Goal: Find specific fact: Find specific fact

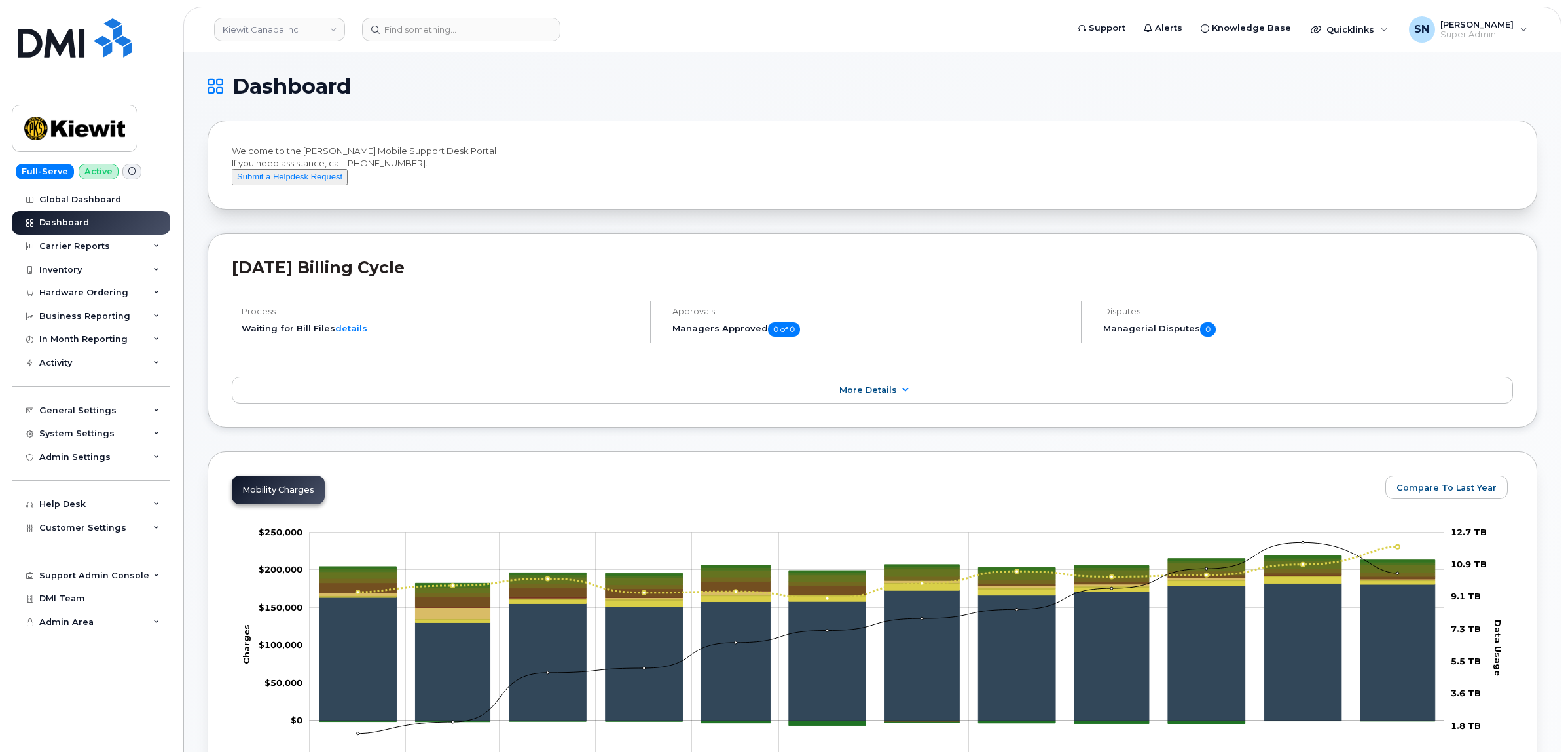
click at [241, 26] on link "Kiewit Canada Inc" at bounding box center [280, 29] width 131 height 24
type input "rdc"
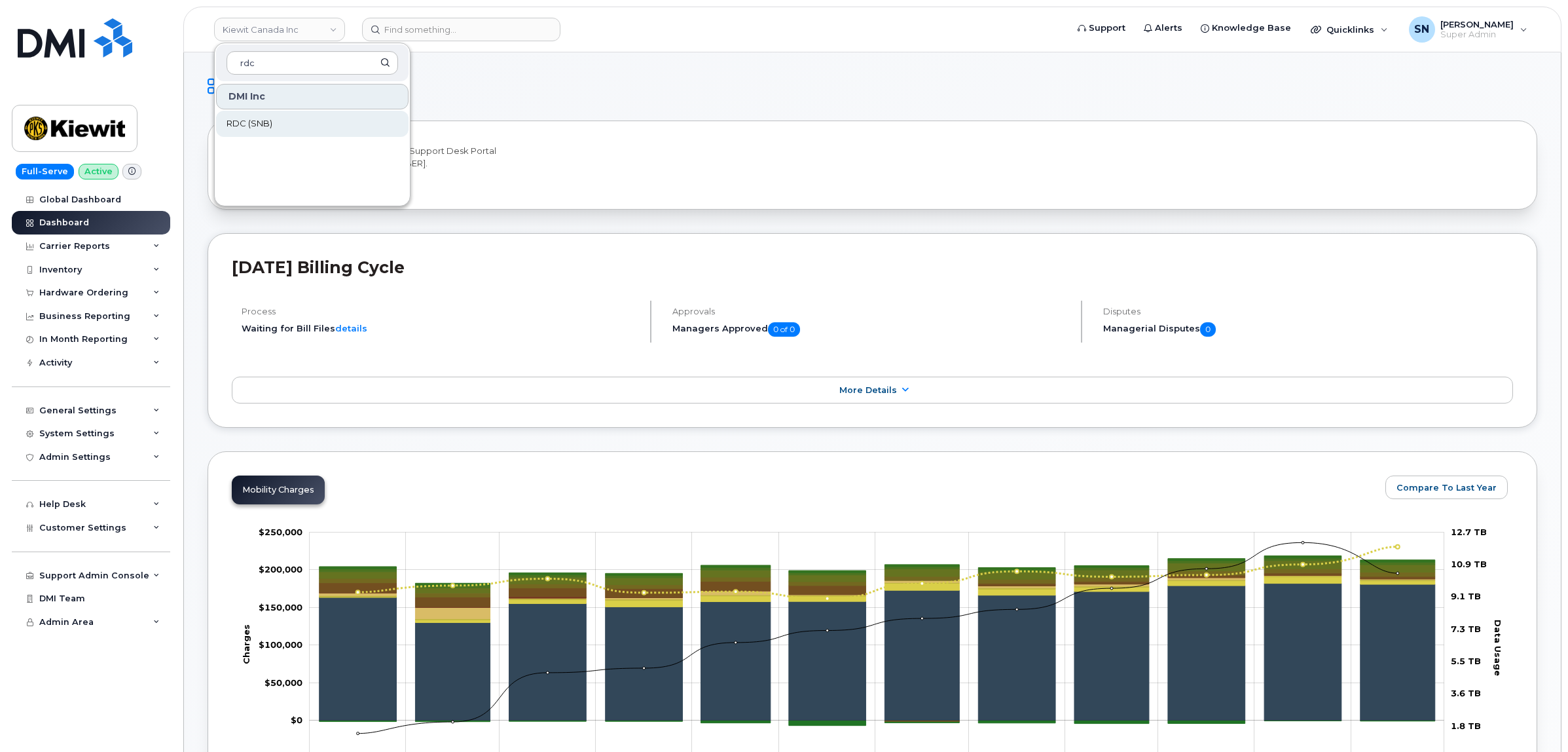
click at [256, 110] on div "DMI Inc RDC (SNB)" at bounding box center [312, 141] width 195 height 118
click at [256, 115] on link "RDC (SNB)" at bounding box center [313, 124] width 193 height 26
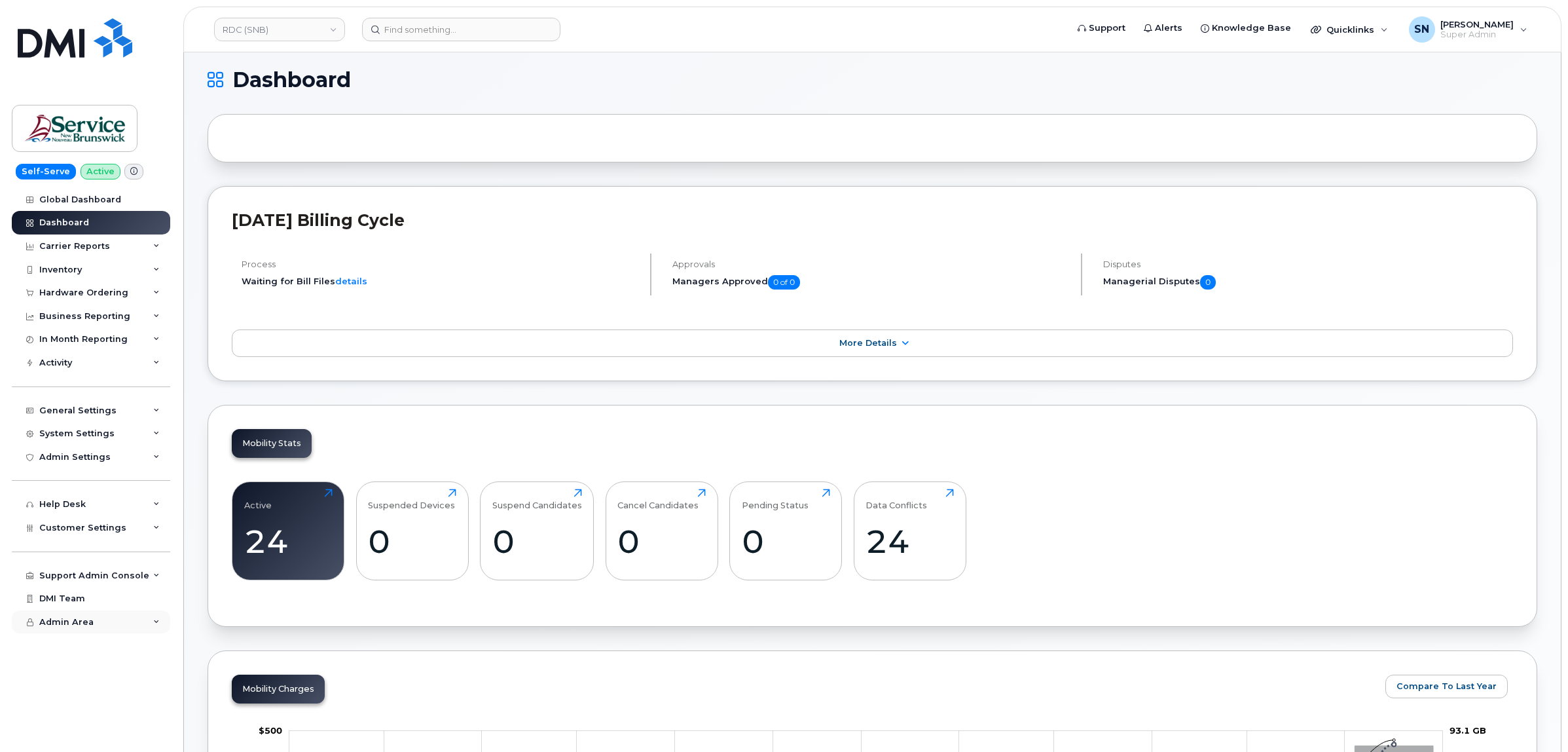
scroll to position [6, 0]
click at [89, 532] on span "Customer Settings" at bounding box center [82, 528] width 87 height 10
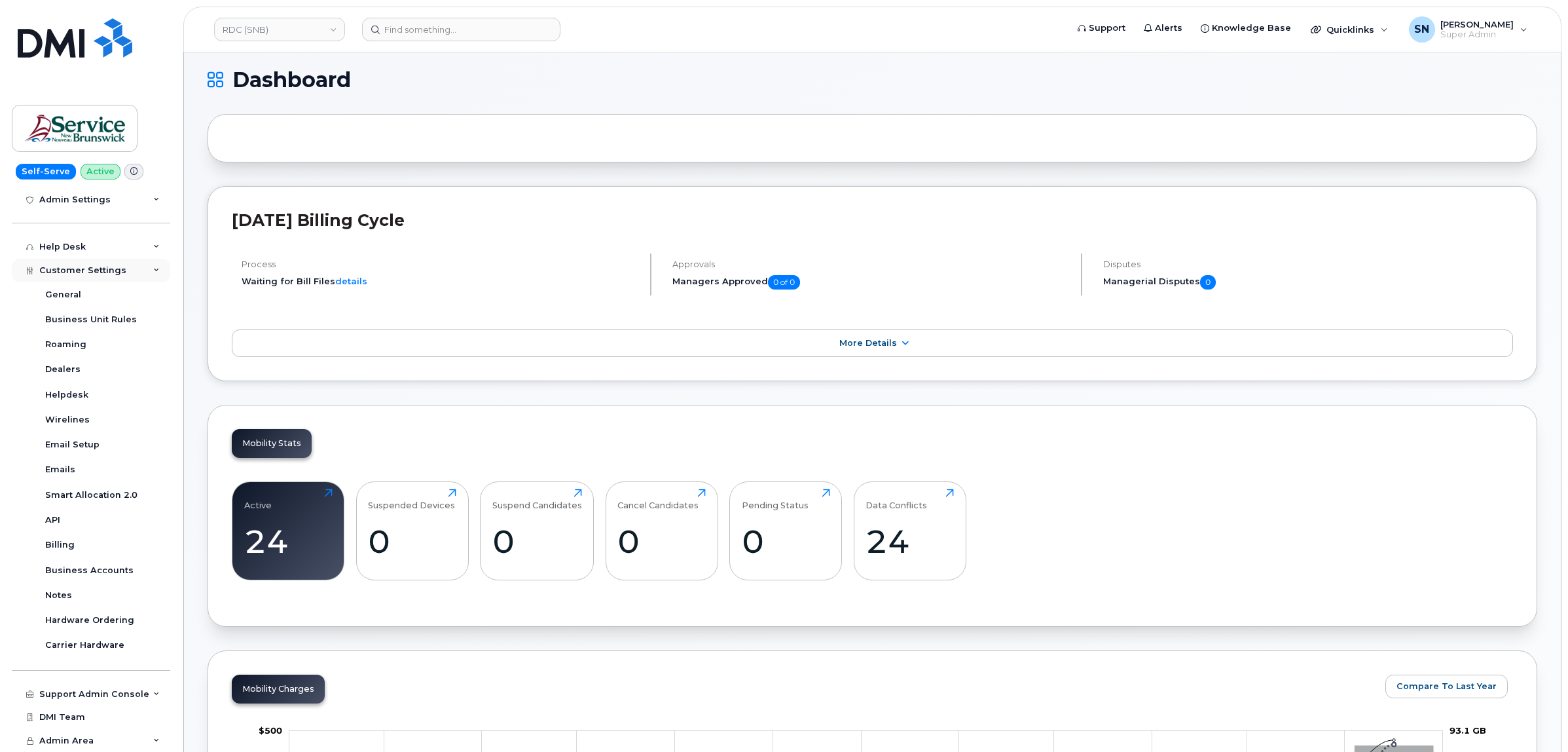
scroll to position [263, 0]
click at [105, 562] on link "Business Accounts" at bounding box center [102, 570] width 135 height 25
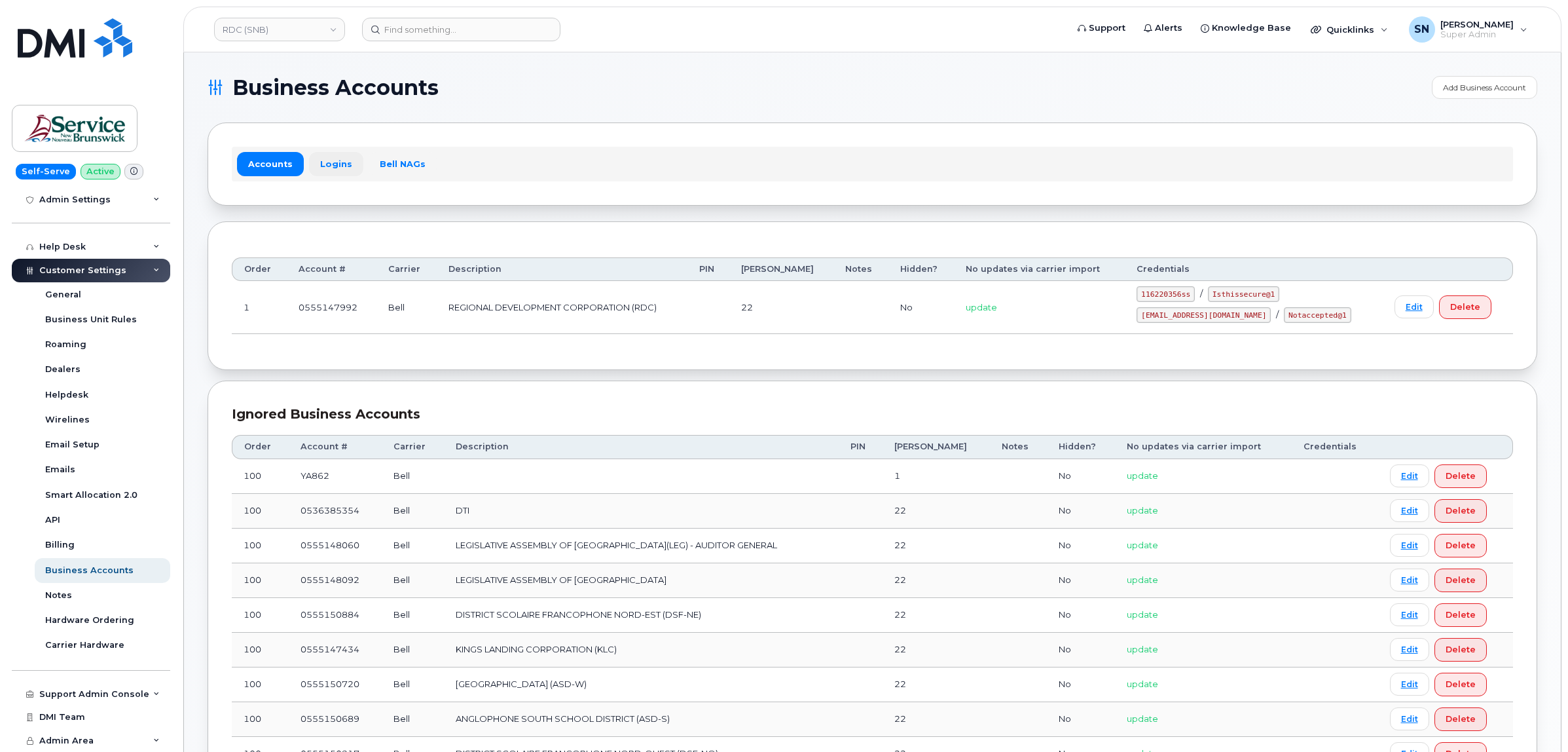
click at [324, 165] on link "Logins" at bounding box center [335, 163] width 54 height 24
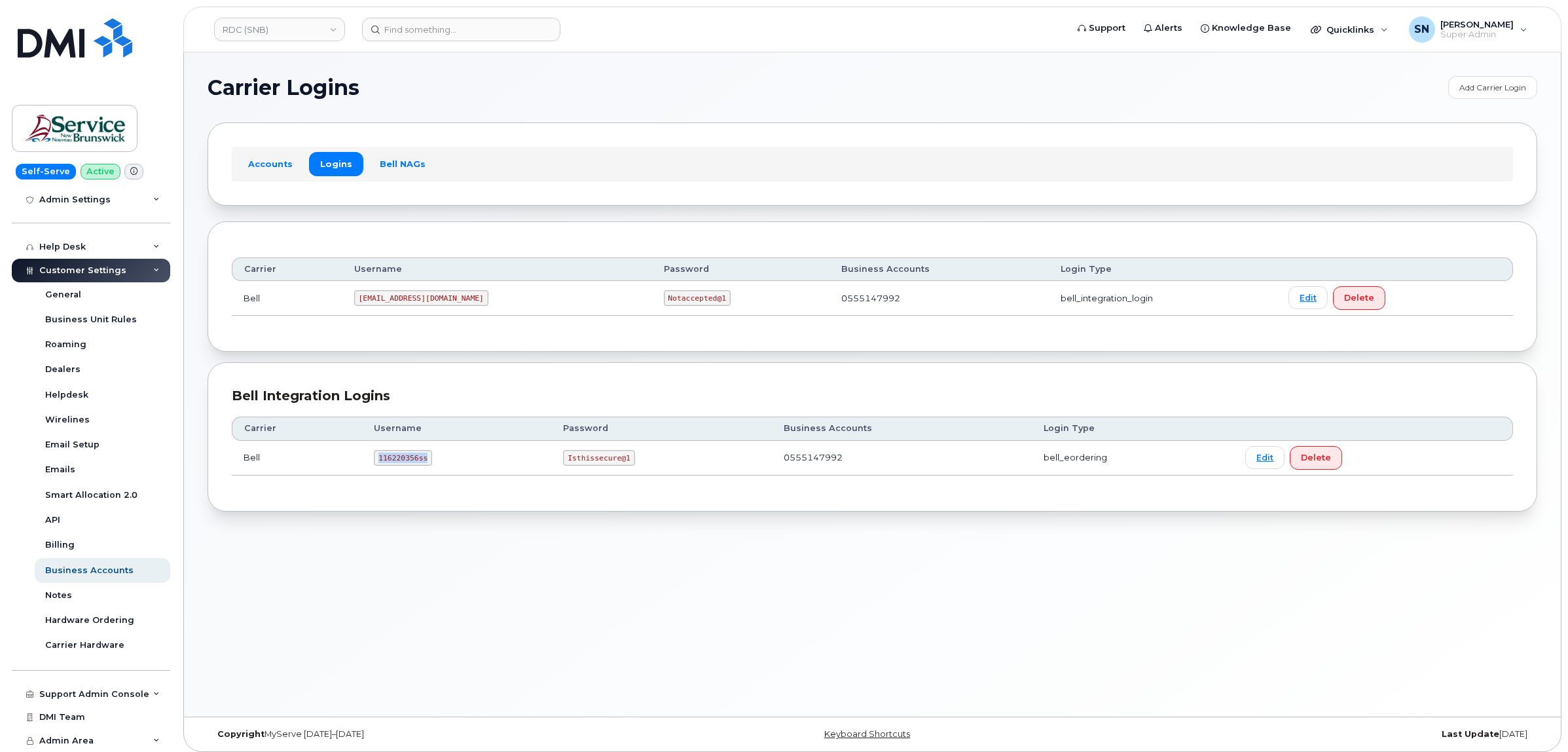
drag, startPoint x: 375, startPoint y: 459, endPoint x: 430, endPoint y: 465, distance: 55.3
click at [430, 465] on td "116220356ss" at bounding box center [457, 458] width 190 height 35
copy code "116220356ss"
drag, startPoint x: 565, startPoint y: 457, endPoint x: 630, endPoint y: 462, distance: 65.2
click at [630, 462] on td "Isthissecure@1" at bounding box center [661, 458] width 220 height 35
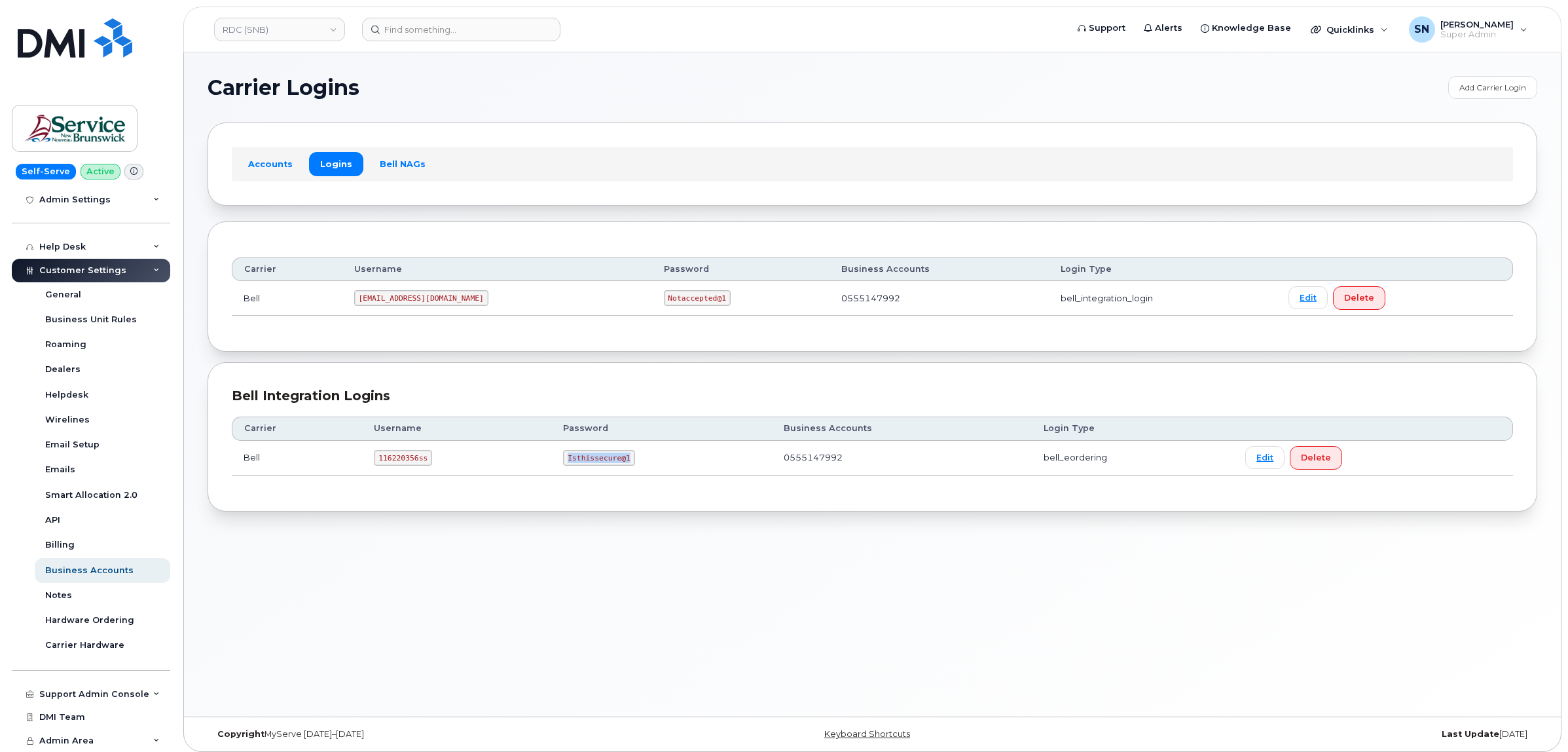
copy code "Isthissecure@1"
